Goal: Information Seeking & Learning: Find specific fact

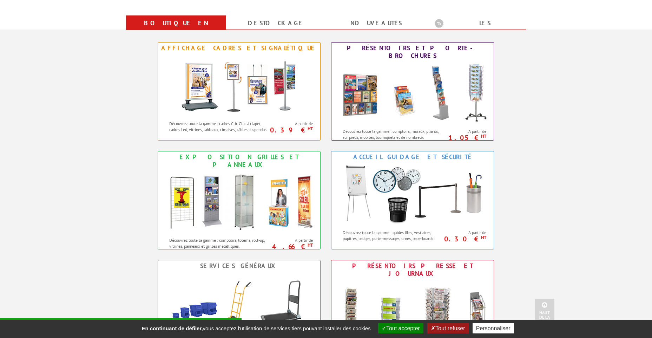
scroll to position [281, 0]
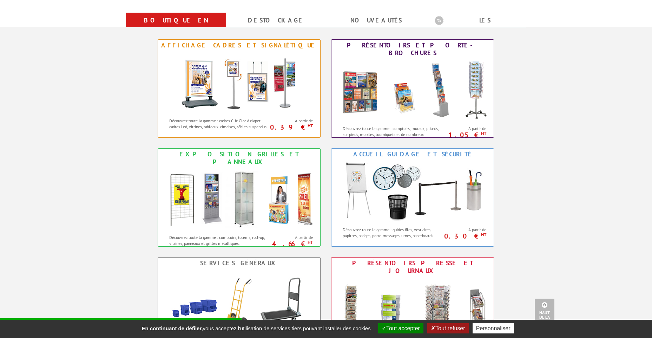
click at [402, 329] on button "Tout accepter" at bounding box center [400, 328] width 45 height 10
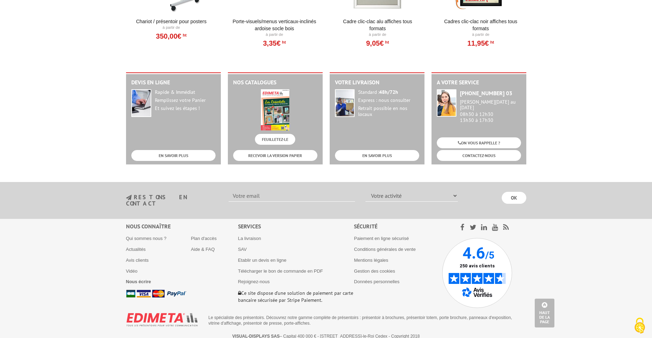
scroll to position [847, 0]
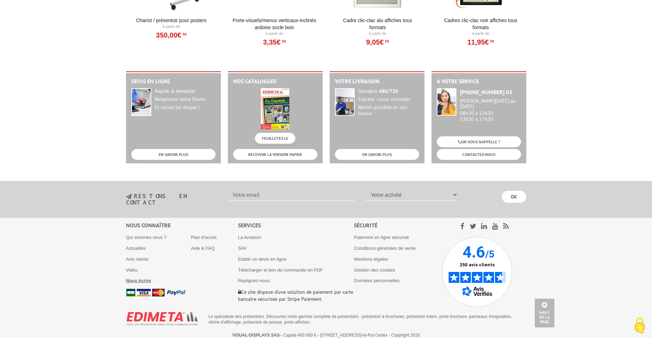
click at [138, 278] on b "Nous écrire" at bounding box center [138, 280] width 25 height 5
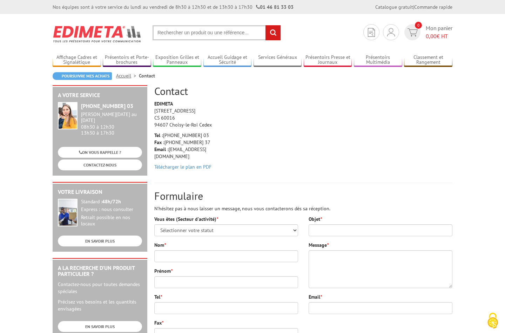
click at [25, 121] on body "Nos équipes sont à votre service du lundi au vendredi de 8h30 à 12h30 et de 13h…" at bounding box center [252, 333] width 505 height 666
click at [189, 33] on input "text" at bounding box center [217, 32] width 128 height 15
paste input "Référence Descriptif Quantité 216727"
type input "Référence Descriptif Quantité 216727"
click at [266, 25] on input "rechercher" at bounding box center [273, 32] width 15 height 15
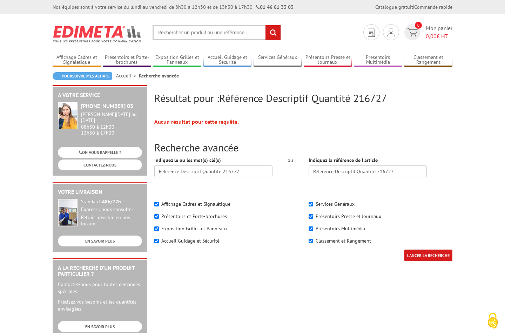
click at [215, 31] on input "text" at bounding box center [217, 32] width 128 height 15
paste input "Référence Descriptif Quantité 216727"
drag, startPoint x: 224, startPoint y: 34, endPoint x: 154, endPoint y: 34, distance: 69.5
click at [154, 34] on input "Référence Descriptif Quantité 216727" at bounding box center [217, 32] width 128 height 15
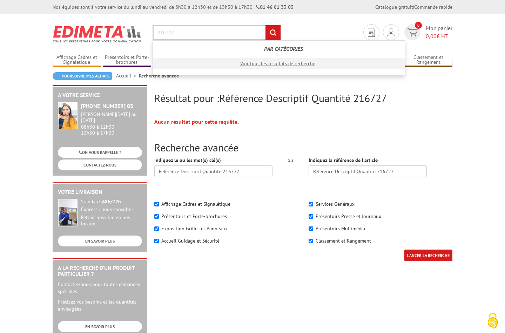
type input "216727"
click at [266, 25] on input "rechercher" at bounding box center [273, 32] width 15 height 15
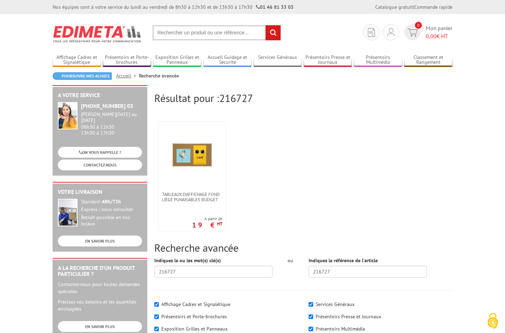
click at [214, 31] on input "text" at bounding box center [217, 32] width 128 height 15
click at [204, 33] on input "text" at bounding box center [217, 32] width 128 height 15
paste input "477800"
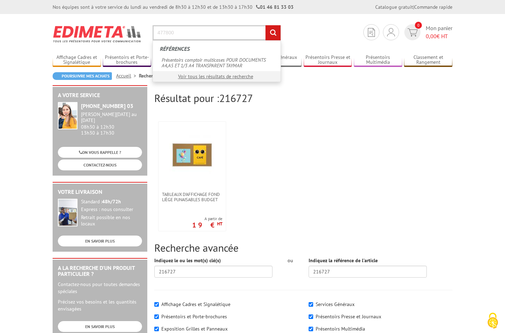
type input "477800"
click at [266, 25] on input "rechercher" at bounding box center [273, 32] width 15 height 15
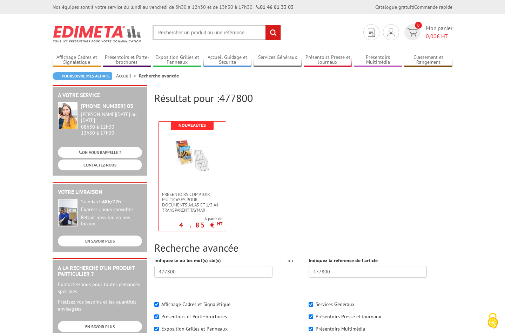
click at [175, 32] on input "text" at bounding box center [217, 32] width 128 height 15
paste input "327800"
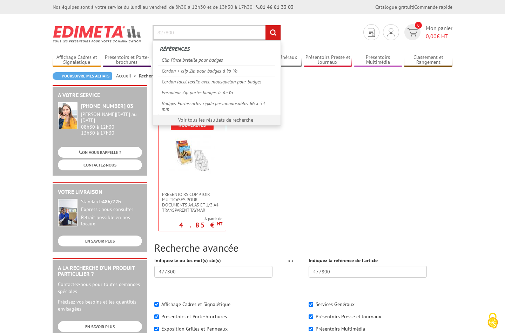
type input "327800"
click at [266, 25] on input "rechercher" at bounding box center [273, 32] width 15 height 15
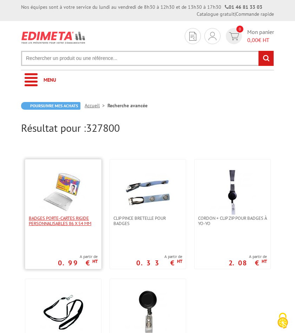
click at [68, 225] on span "Badges Porte-cartes rigide personnalisables 86 x 54 mm" at bounding box center [63, 221] width 69 height 11
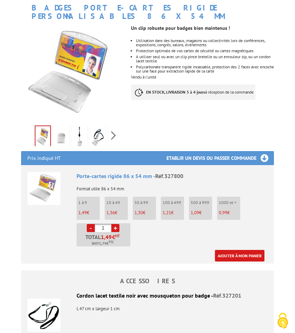
scroll to position [140, 0]
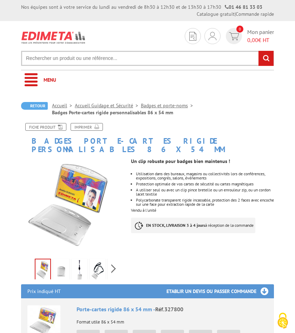
click at [134, 51] on input "text" at bounding box center [147, 58] width 253 height 15
paste input "22320908"
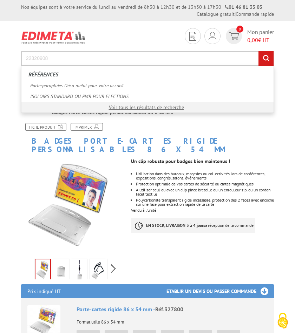
type input "22320908"
click at [258, 51] on input "rechercher" at bounding box center [265, 58] width 15 height 15
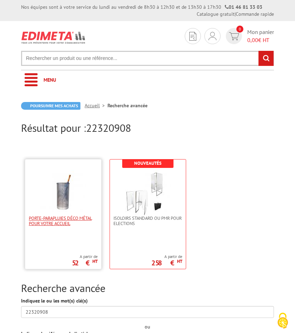
click at [49, 218] on span "Porte-parapluies Déco métal pour votre accueil" at bounding box center [63, 221] width 69 height 11
